Goal: Navigation & Orientation: Find specific page/section

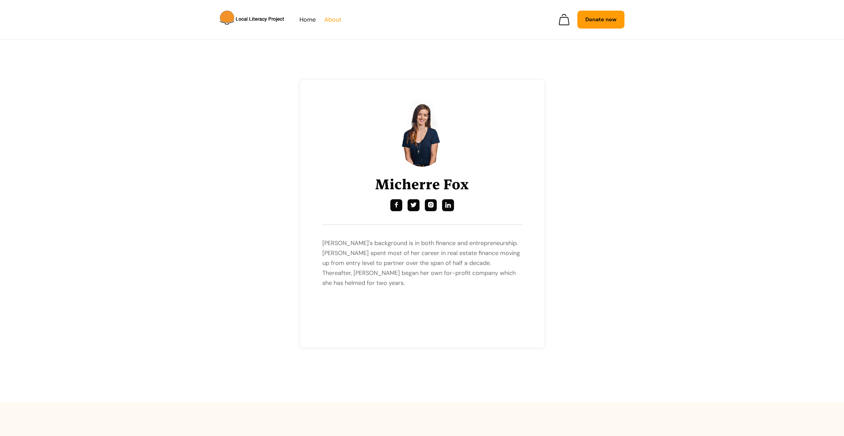
click at [335, 16] on link "About" at bounding box center [332, 20] width 17 height 10
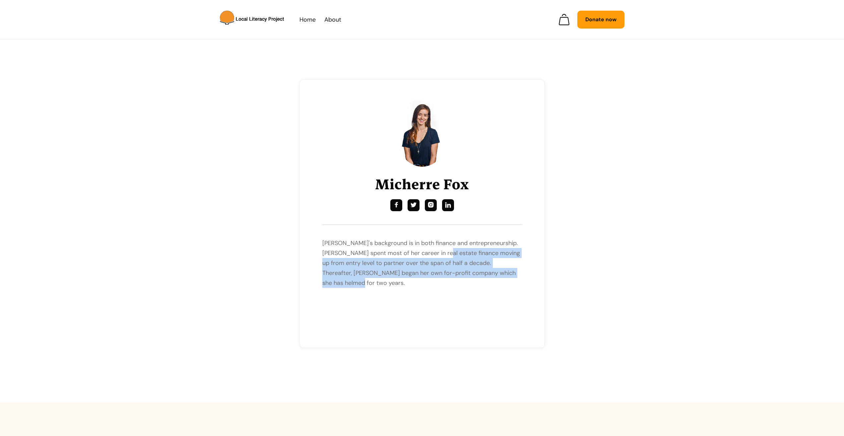
drag, startPoint x: 457, startPoint y: 254, endPoint x: 511, endPoint y: 288, distance: 64.7
click at [511, 288] on div "Micherre Fox     [PERSON_NAME]'s background is in both finance and entrepre…" at bounding box center [422, 212] width 200 height 228
click at [489, 273] on p "[PERSON_NAME]'s background is in both finance and entrepreneurship. [PERSON_NAM…" at bounding box center [422, 263] width 200 height 50
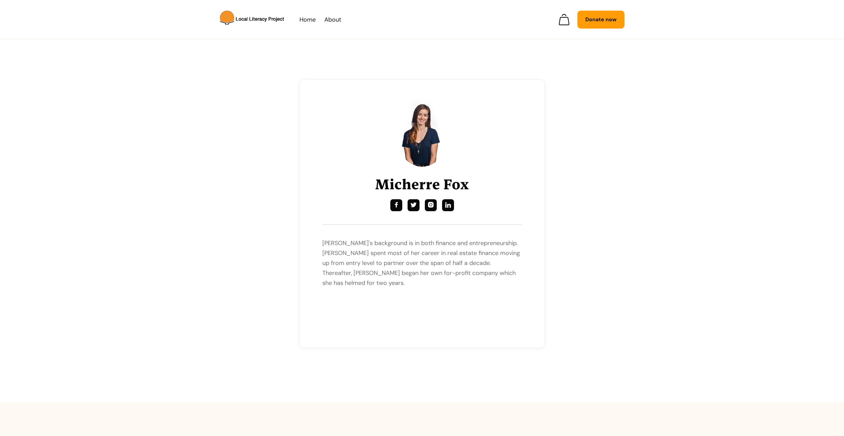
click at [494, 272] on p "[PERSON_NAME]'s background is in both finance and entrepreneurship. [PERSON_NAM…" at bounding box center [422, 263] width 200 height 50
click at [307, 21] on link "Home" at bounding box center [308, 20] width 16 height 10
click at [336, 19] on link "About" at bounding box center [332, 20] width 17 height 10
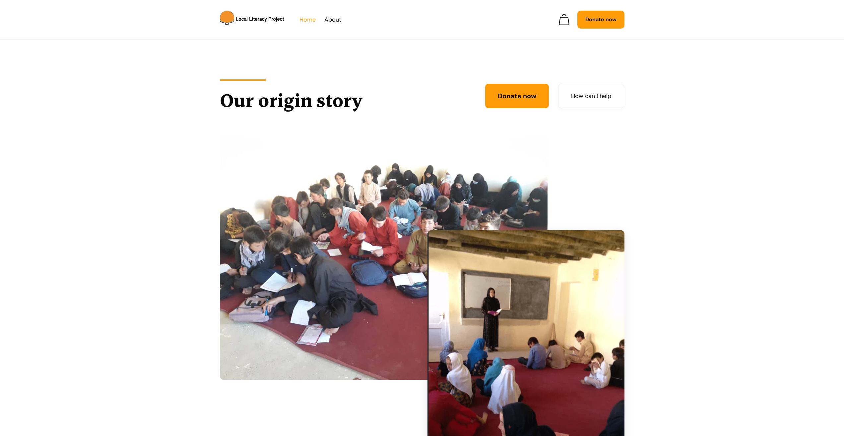
click at [303, 22] on link "Home" at bounding box center [308, 20] width 16 height 10
click at [308, 21] on link "Home" at bounding box center [308, 20] width 16 height 10
click at [310, 18] on link "Home" at bounding box center [308, 20] width 16 height 10
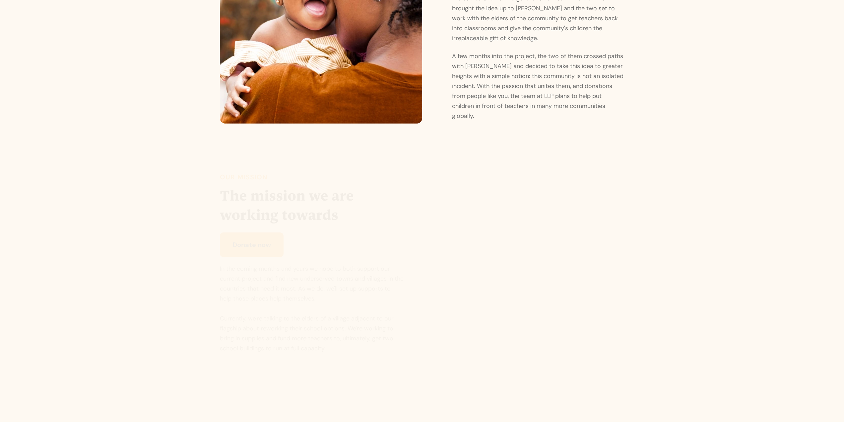
scroll to position [697, 0]
